Goal: Use online tool/utility: Utilize a website feature to perform a specific function

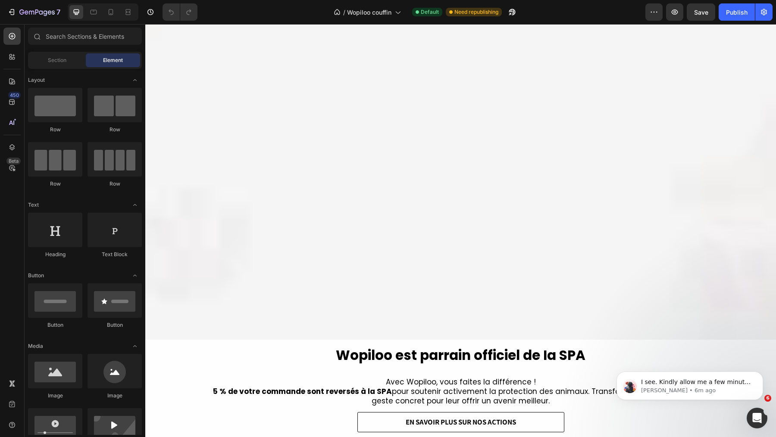
scroll to position [531, 0]
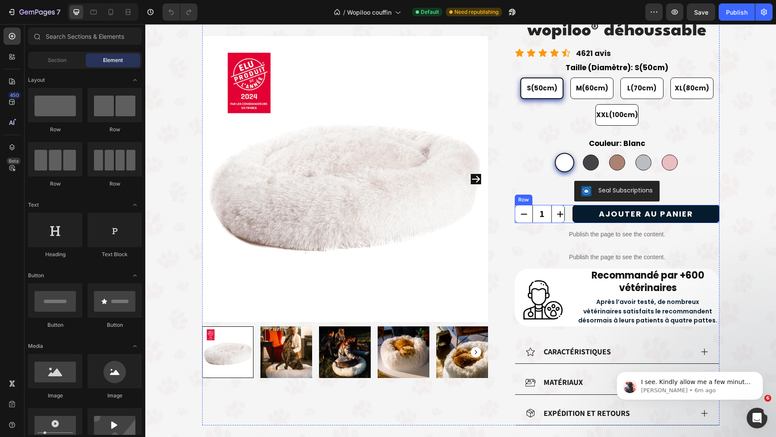
click at [562, 212] on icon "increment" at bounding box center [560, 214] width 11 height 11
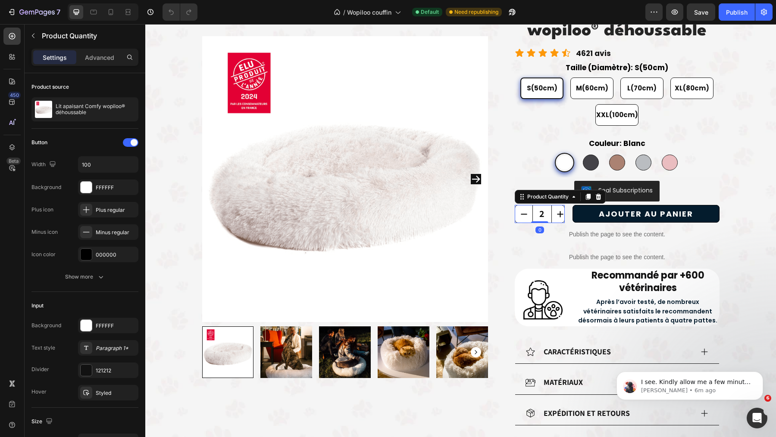
click at [521, 213] on icon "decrement" at bounding box center [523, 214] width 11 height 11
type input "1"
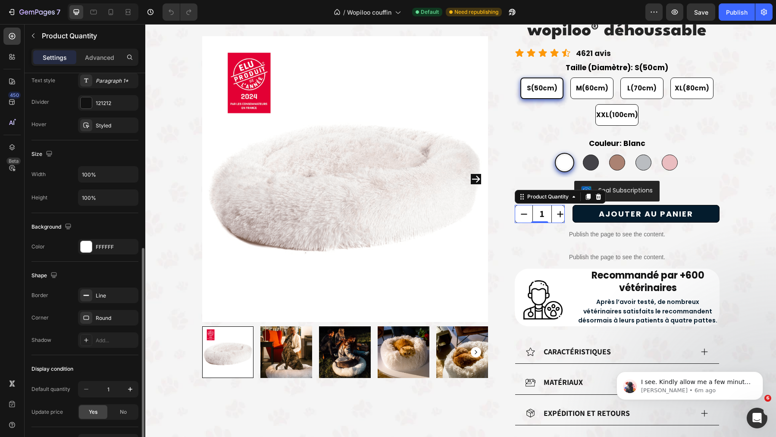
scroll to position [258, 0]
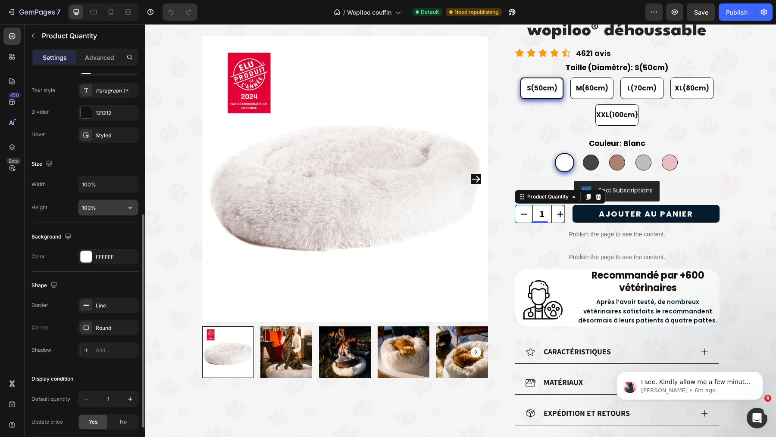
click at [106, 206] on input "100%" at bounding box center [107, 208] width 59 height 16
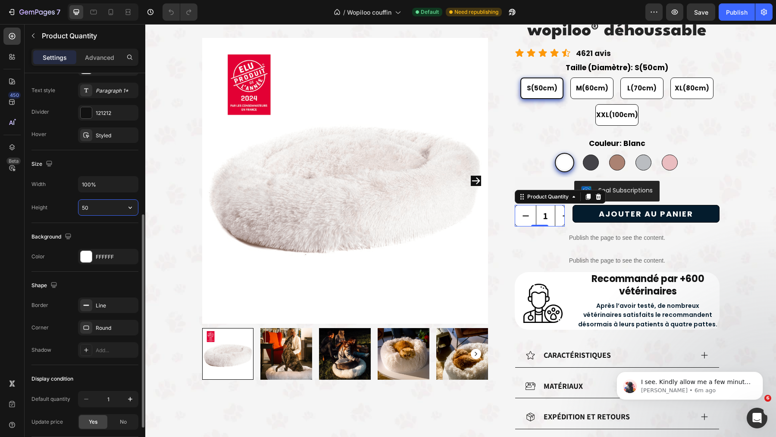
scroll to position [749, 0]
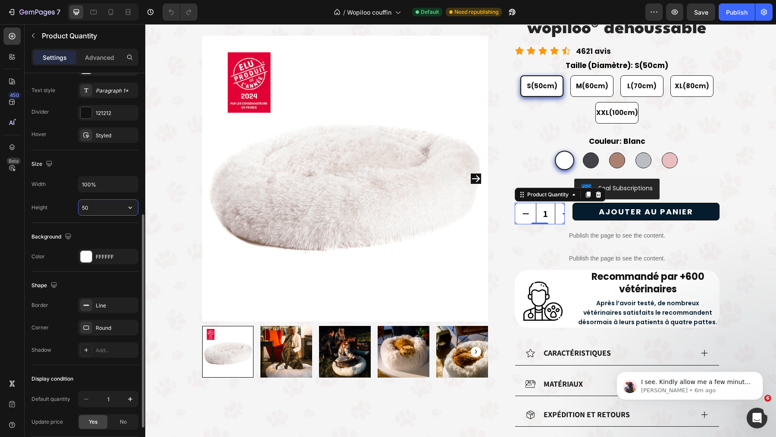
type input "50"
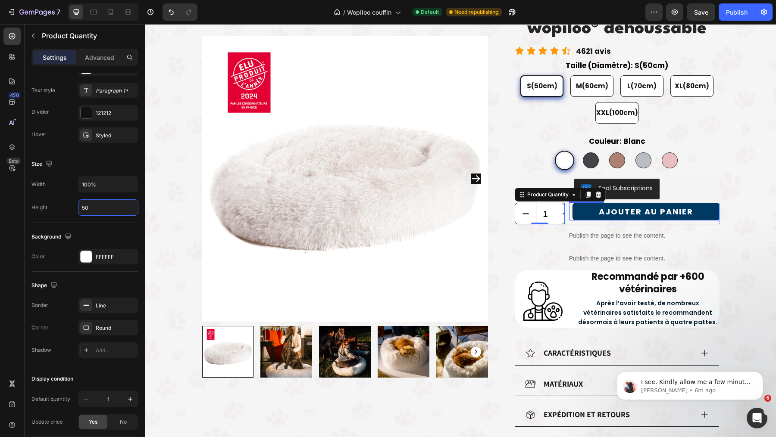
click at [587, 215] on button "AJOUTER AU PANIER" at bounding box center [645, 212] width 147 height 18
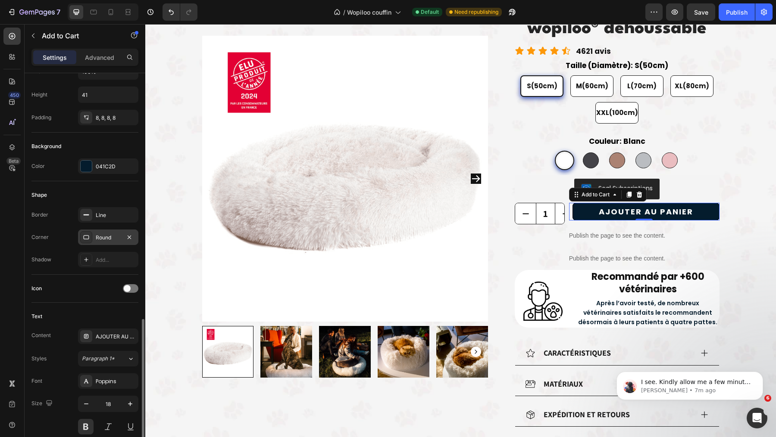
scroll to position [0, 0]
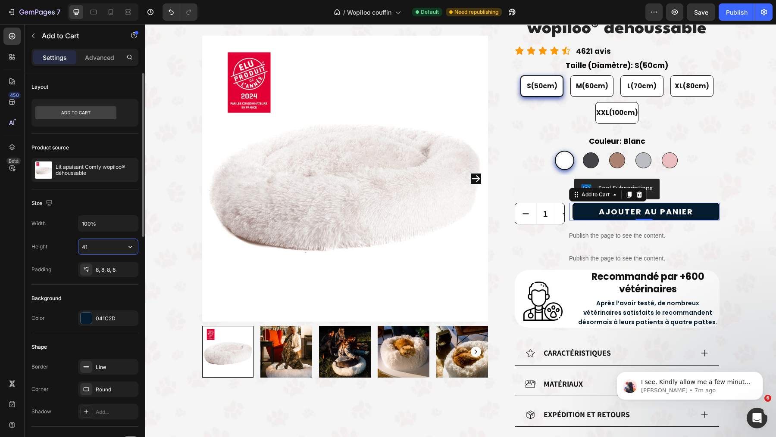
click at [101, 246] on input "41" at bounding box center [107, 247] width 59 height 16
type input "50"
click at [611, 196] on icon at bounding box center [614, 194] width 7 height 7
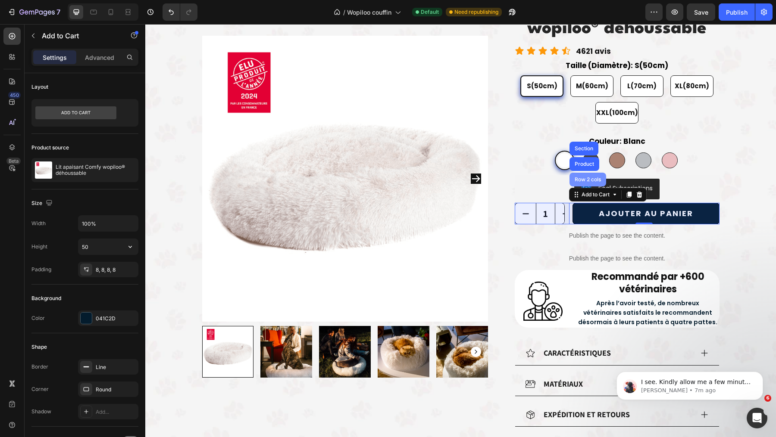
click at [596, 183] on div "Row 2 cols" at bounding box center [587, 180] width 37 height 14
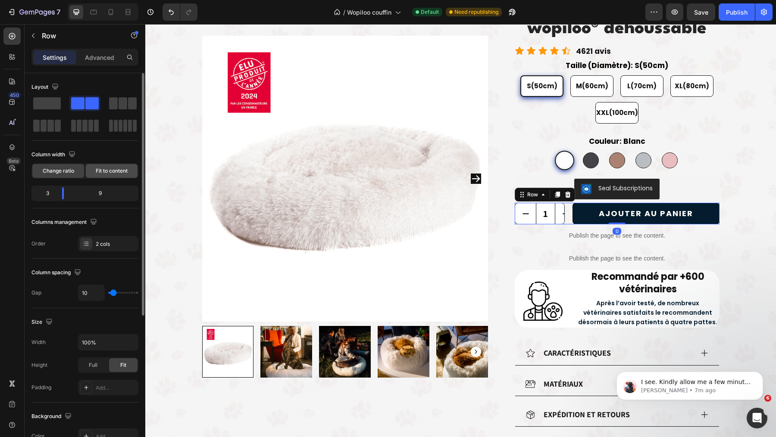
click at [117, 167] on span "Fit to content" at bounding box center [112, 171] width 32 height 8
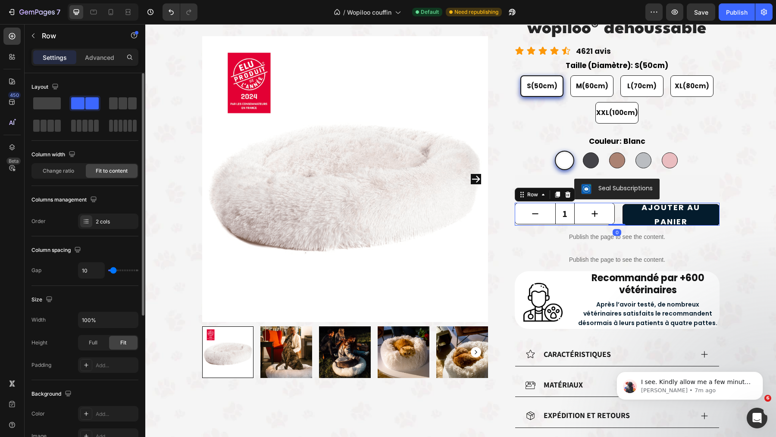
scroll to position [750, 0]
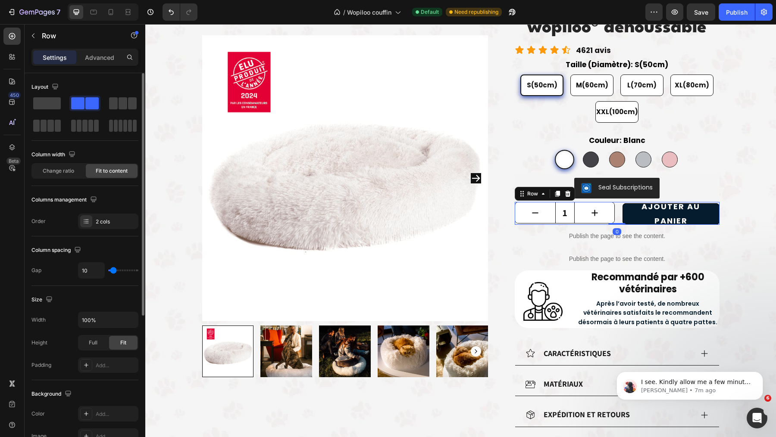
click at [118, 168] on span "Fit to content" at bounding box center [112, 171] width 32 height 8
click at [66, 161] on div "Column width Change ratio Fit to content" at bounding box center [84, 163] width 107 height 31
click at [66, 172] on span "Change ratio" at bounding box center [58, 171] width 31 height 8
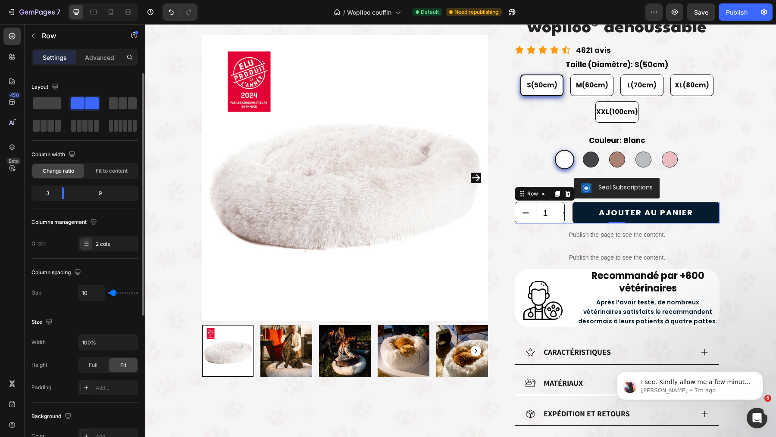
scroll to position [749, 0]
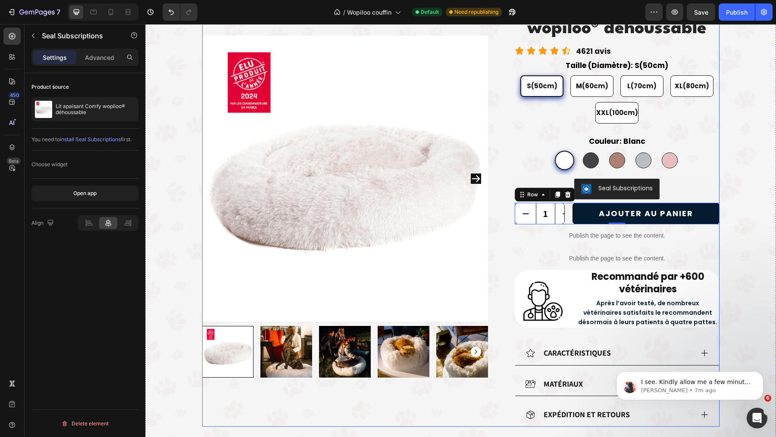
click at [579, 177] on div "Seal Subscriptions" at bounding box center [617, 189] width 204 height 28
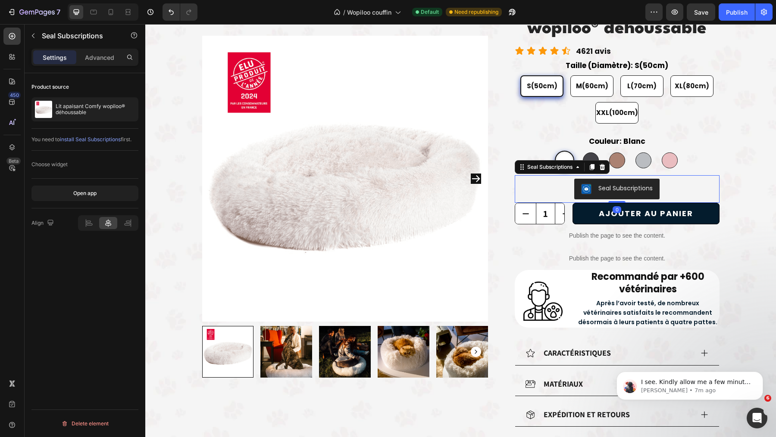
click at [579, 177] on div "Seal Subscriptions" at bounding box center [617, 189] width 204 height 28
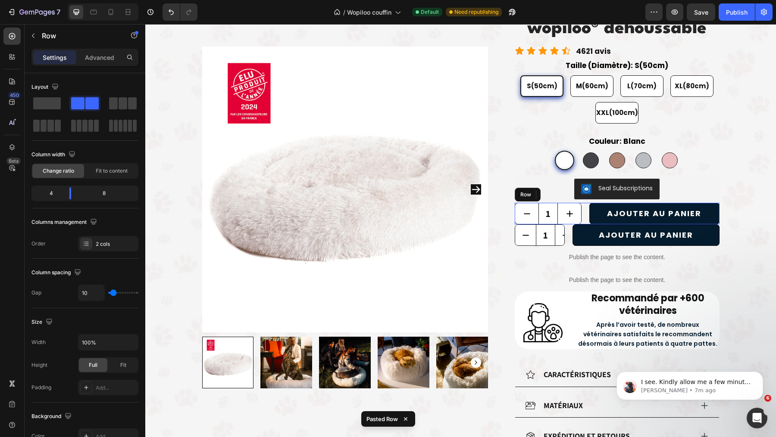
scroll to position [760, 0]
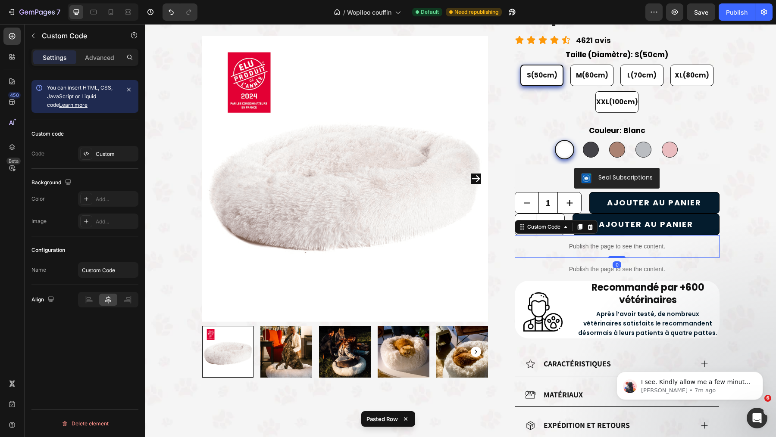
click at [524, 238] on div "Publish the page to see the content." at bounding box center [617, 246] width 204 height 23
click at [529, 218] on button "decrement" at bounding box center [525, 224] width 21 height 21
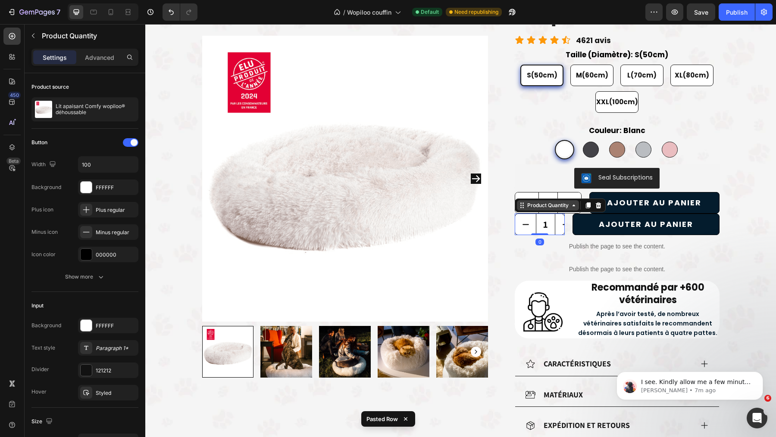
click at [552, 205] on div "Product Quantity" at bounding box center [547, 206] width 45 height 8
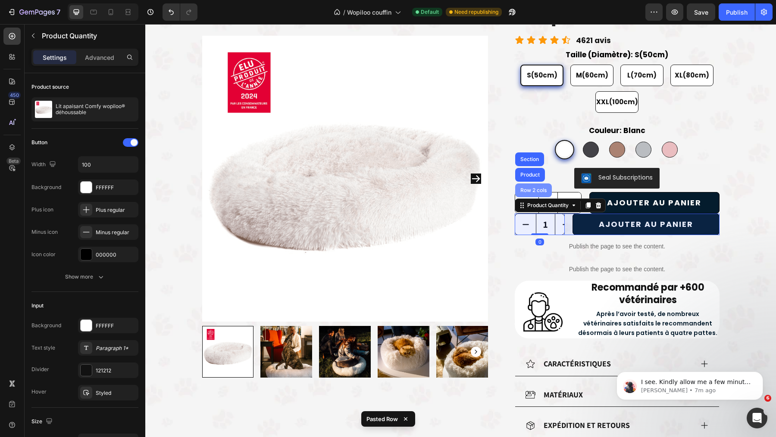
click at [540, 194] on div "Row 2 cols" at bounding box center [533, 191] width 37 height 14
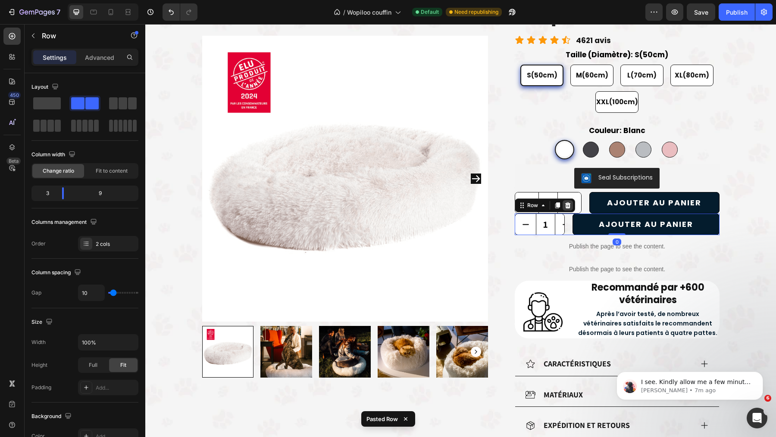
click at [569, 203] on icon at bounding box center [567, 205] width 7 height 7
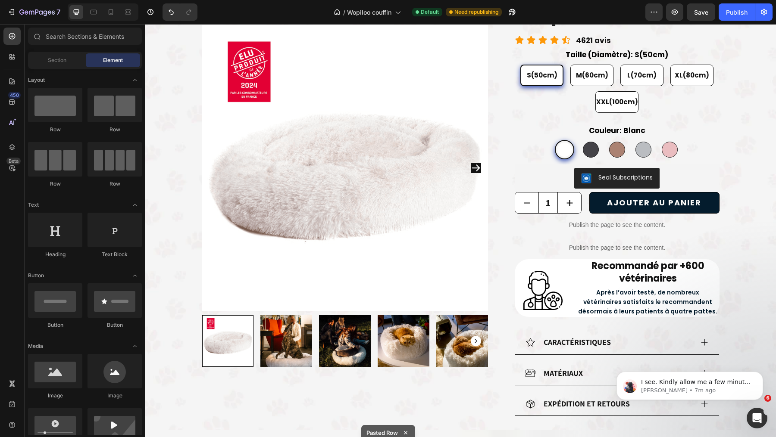
scroll to position [749, 0]
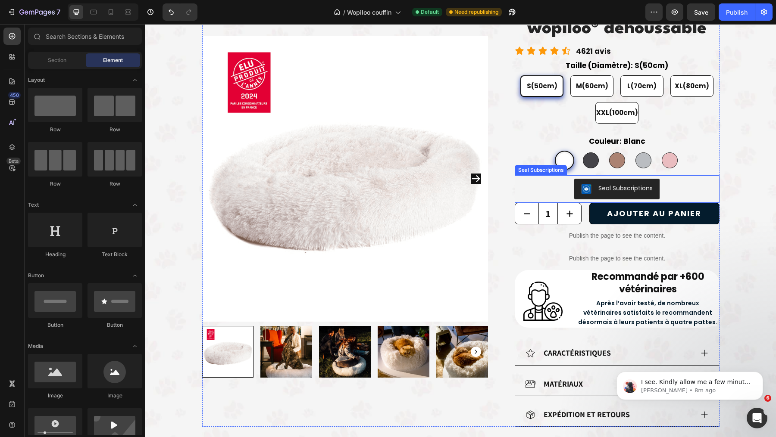
click at [695, 192] on div "Seal Subscriptions" at bounding box center [616, 189] width 197 height 21
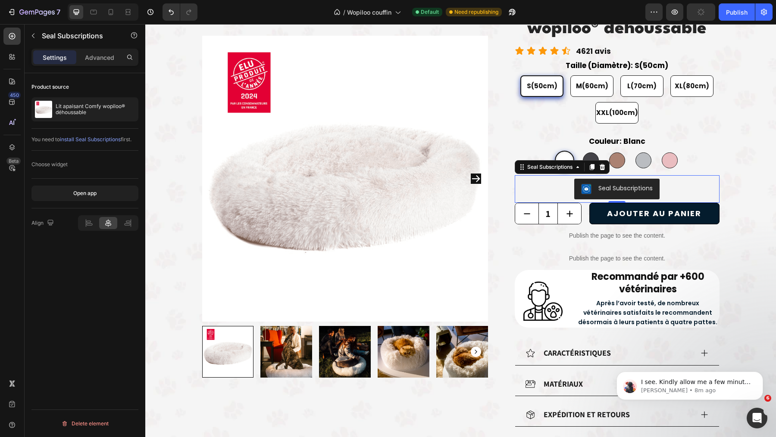
click at [585, 211] on div "1 Product Quantity AJOUTER AU PANIER Add to Cart Row" at bounding box center [617, 214] width 204 height 22
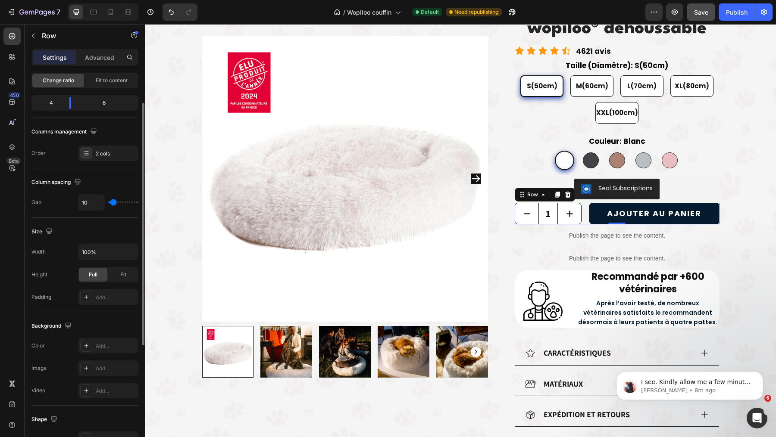
scroll to position [58, 0]
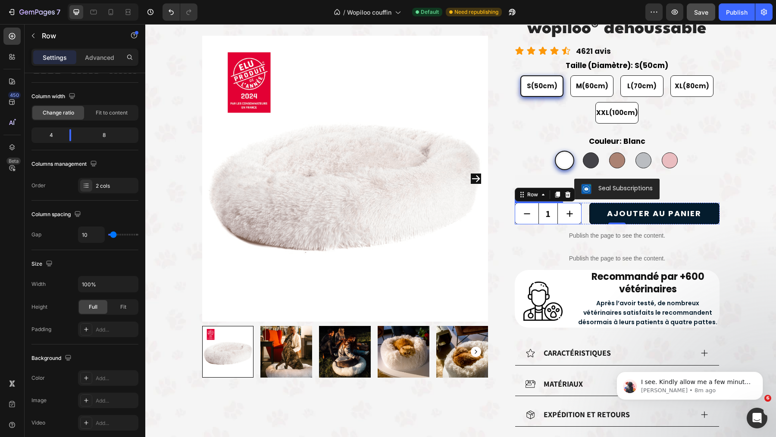
click at [577, 218] on button "increment" at bounding box center [569, 213] width 23 height 21
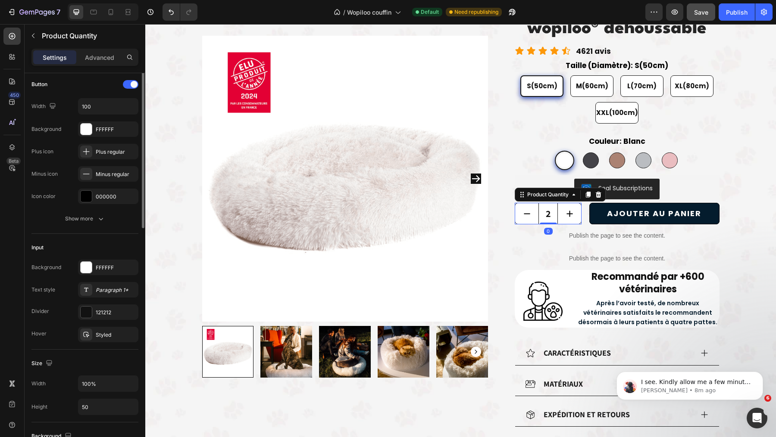
scroll to position [0, 0]
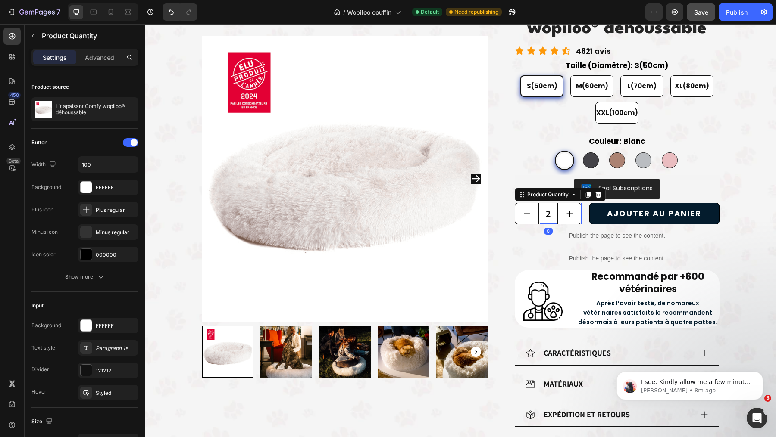
click at [527, 216] on icon "decrement" at bounding box center [526, 214] width 11 height 11
type input "1"
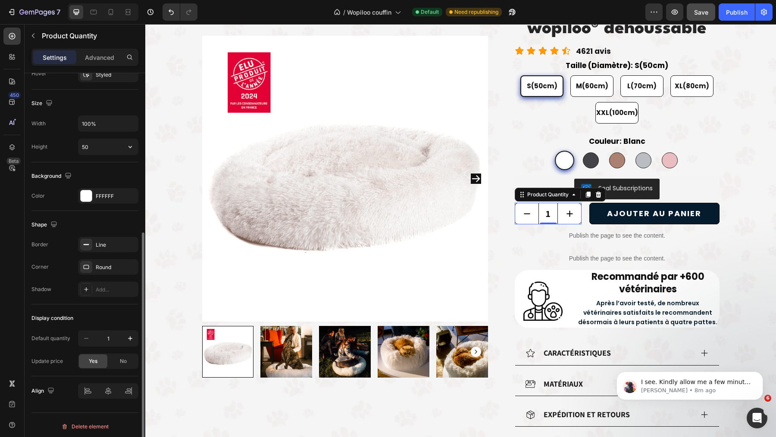
scroll to position [306, 0]
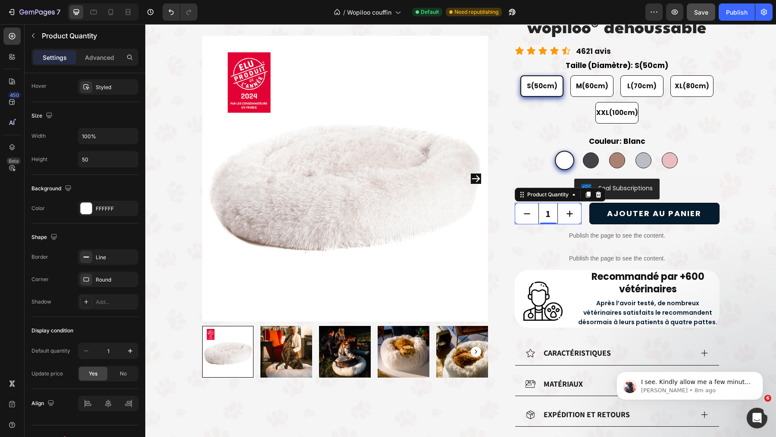
click at [590, 133] on div "Taille (Diamètre): S(50cm) S(50cm) S(50cm) S(50cm) M(60cm) M(60cm) M(60cm) L(70…" at bounding box center [617, 114] width 204 height 112
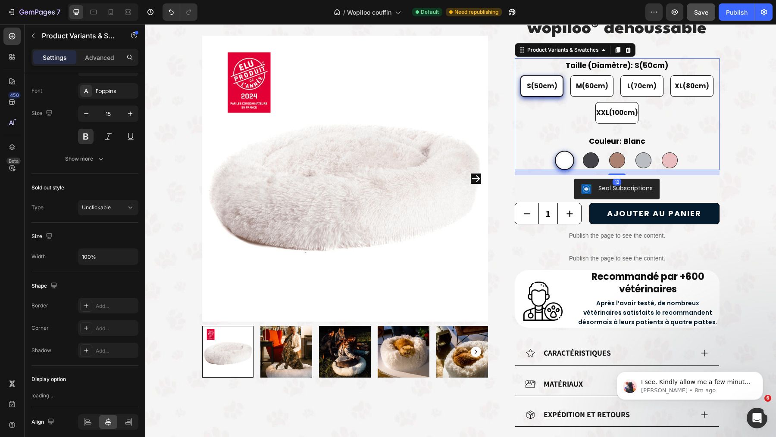
scroll to position [0, 0]
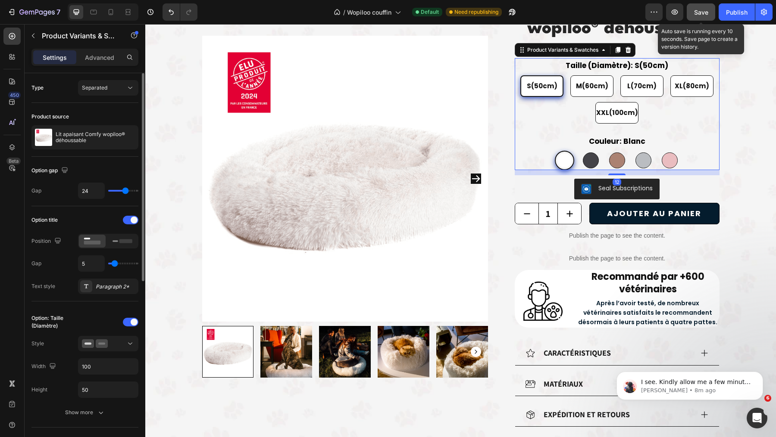
click at [701, 16] on button "Save" at bounding box center [701, 11] width 28 height 17
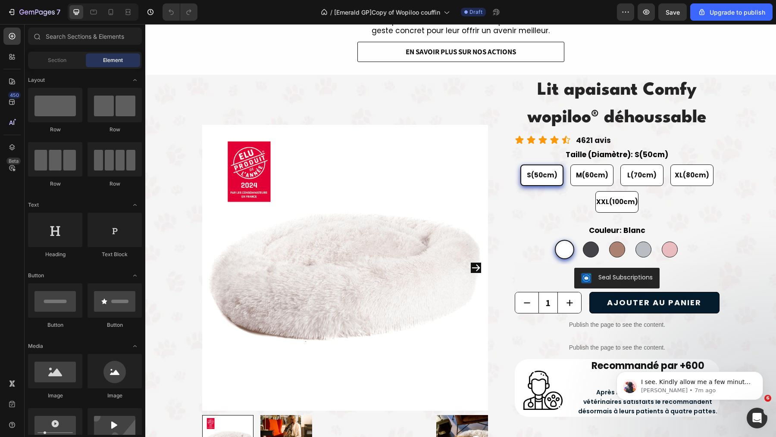
scroll to position [682, 0]
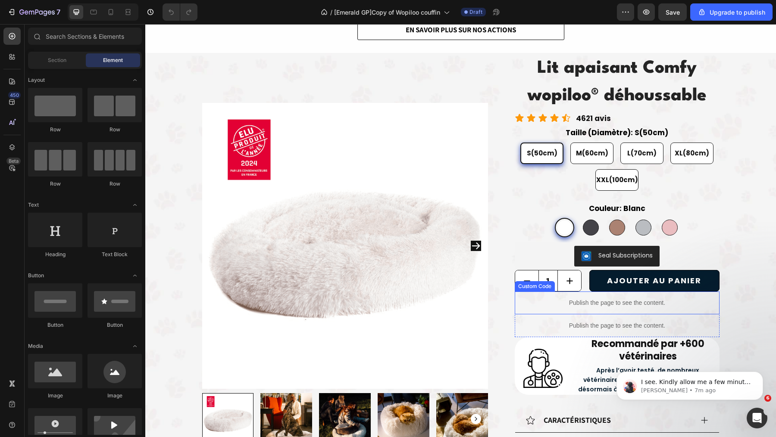
click at [577, 294] on div "Publish the page to see the content." at bounding box center [617, 303] width 204 height 23
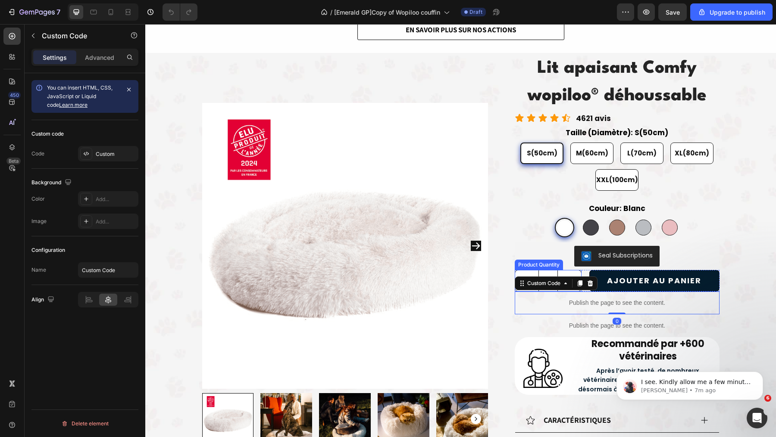
click at [542, 271] on input "1" at bounding box center [547, 281] width 19 height 21
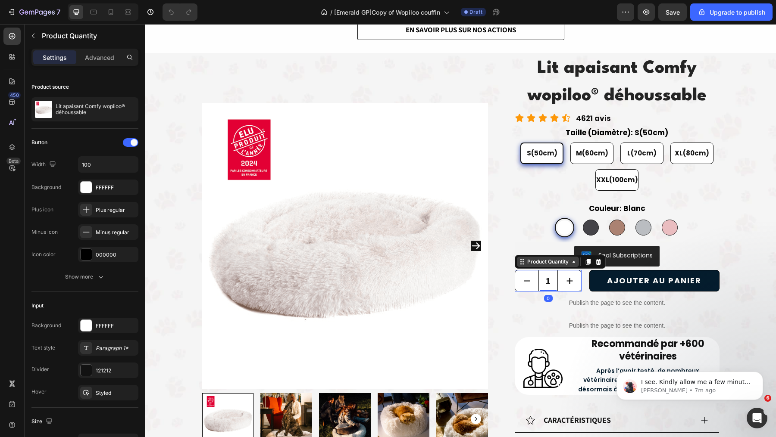
click at [573, 263] on icon at bounding box center [573, 262] width 7 height 7
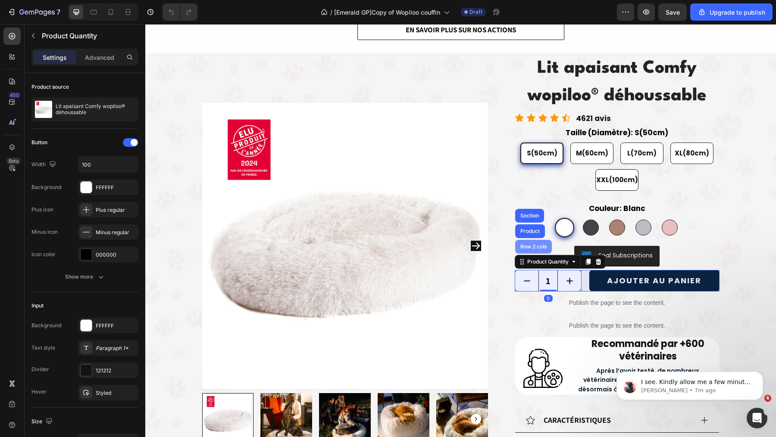
click at [542, 252] on div "Row 2 cols" at bounding box center [533, 247] width 37 height 14
